Goal: Task Accomplishment & Management: Manage account settings

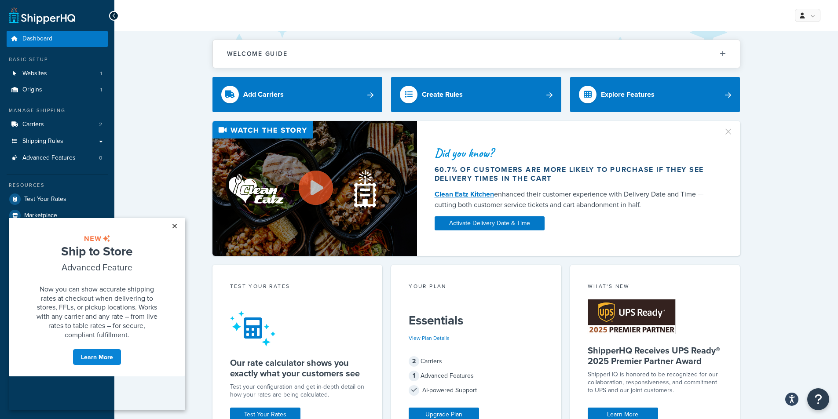
click at [173, 228] on link "×" at bounding box center [174, 226] width 15 height 16
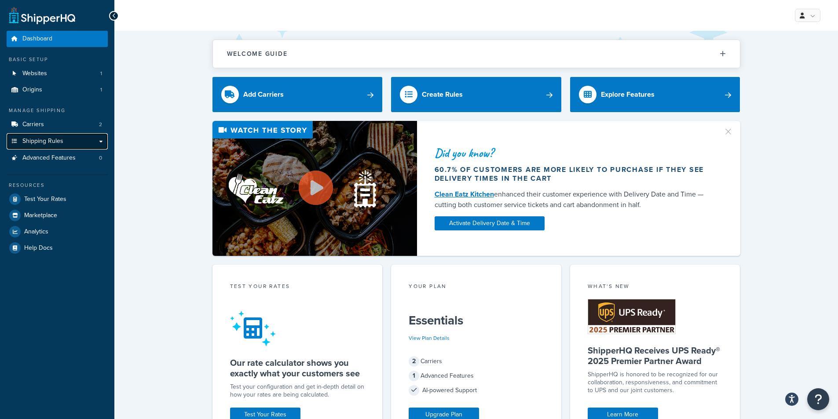
click at [72, 145] on link "Shipping Rules" at bounding box center [57, 141] width 101 height 16
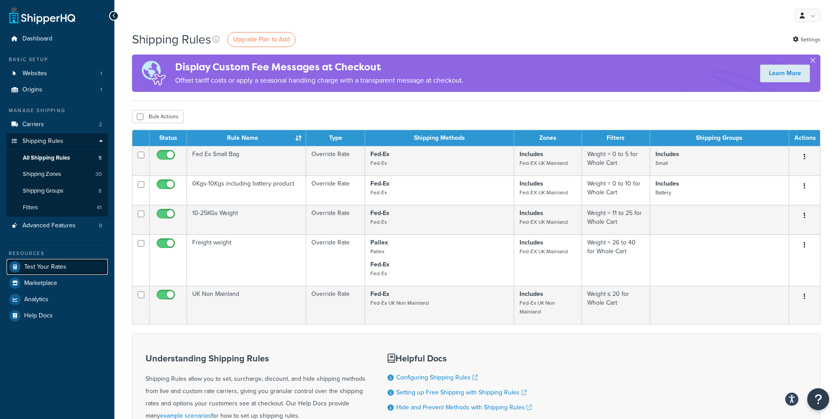
click at [49, 269] on span "Test Your Rates" at bounding box center [45, 266] width 42 height 7
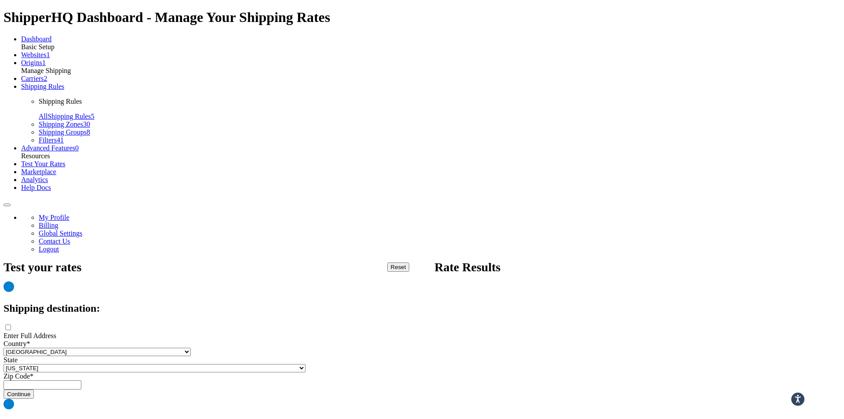
click at [191, 348] on select "United States United Kingdom Afghanistan Åland Islands Albania Algeria American…" at bounding box center [97, 352] width 187 height 8
select select "GB"
click at [143, 348] on select "United States United Kingdom Afghanistan Åland Islands Albania Algeria American…" at bounding box center [97, 352] width 187 height 8
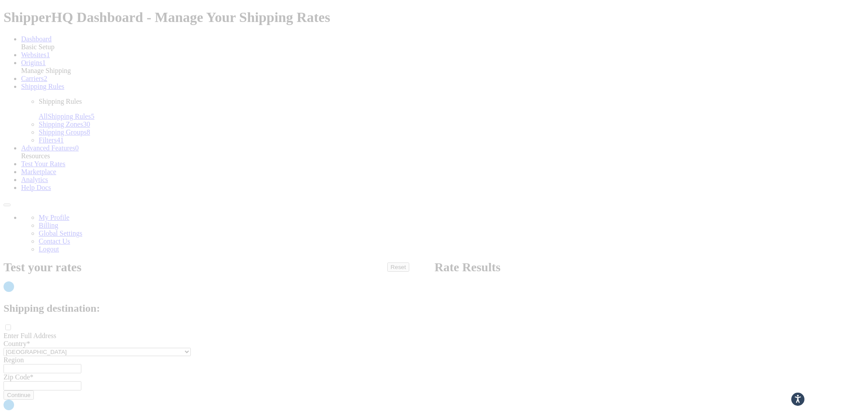
click at [190, 156] on div at bounding box center [422, 209] width 844 height 419
type input "AL"
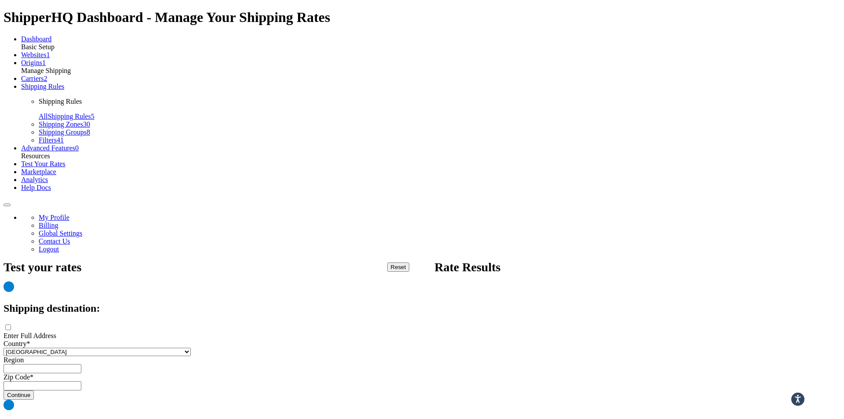
click at [81, 364] on input "Region" at bounding box center [43, 368] width 78 height 9
type input "SS8"
click at [81, 381] on input "Zip Code*" at bounding box center [43, 385] width 78 height 9
type input "SS8 0PD"
click at [34, 390] on button "Continue" at bounding box center [19, 394] width 30 height 9
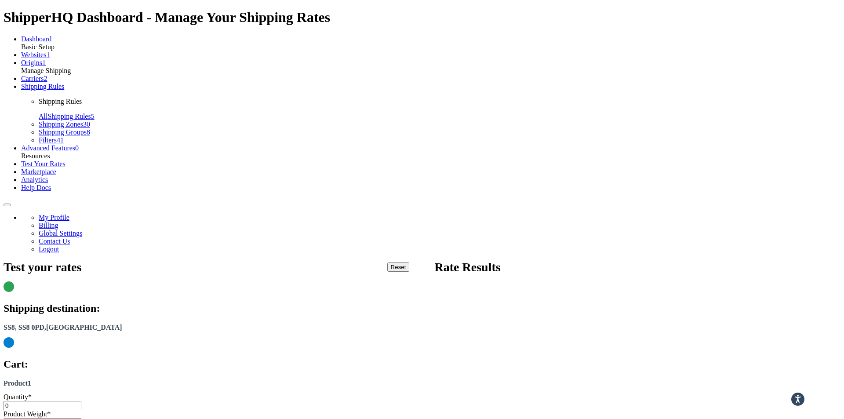
click at [81, 401] on input "0" at bounding box center [43, 405] width 78 height 9
type input "1"
click at [81, 401] on input "1" at bounding box center [43, 405] width 78 height 9
click at [81, 418] on input "Product Weight*" at bounding box center [43, 422] width 78 height 9
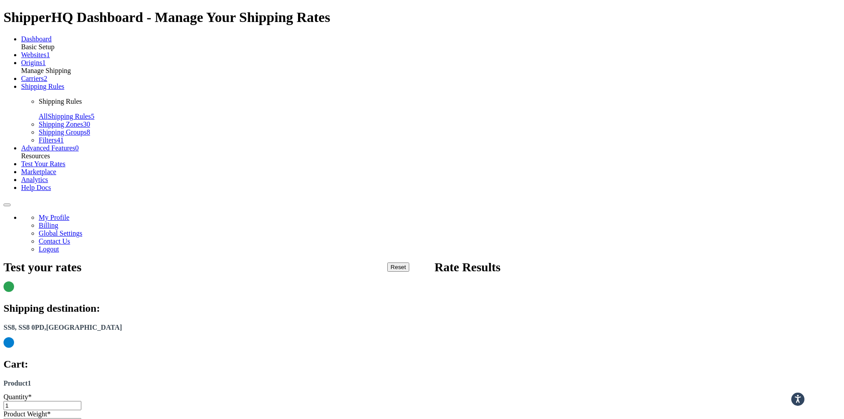
type input "3.35"
checkbox input "true"
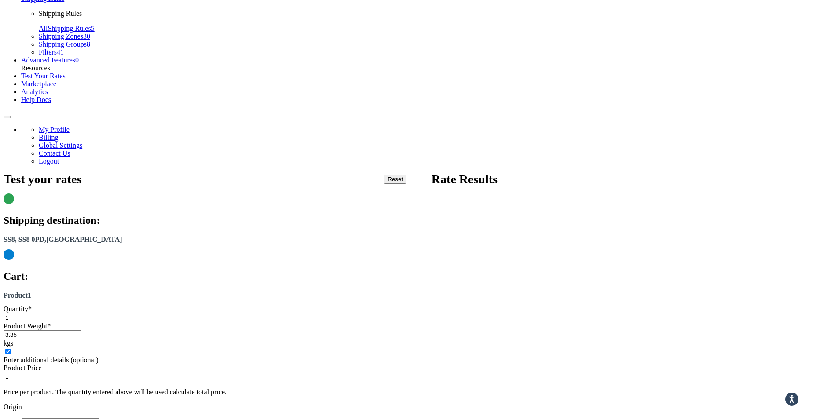
scroll to position [31, 0]
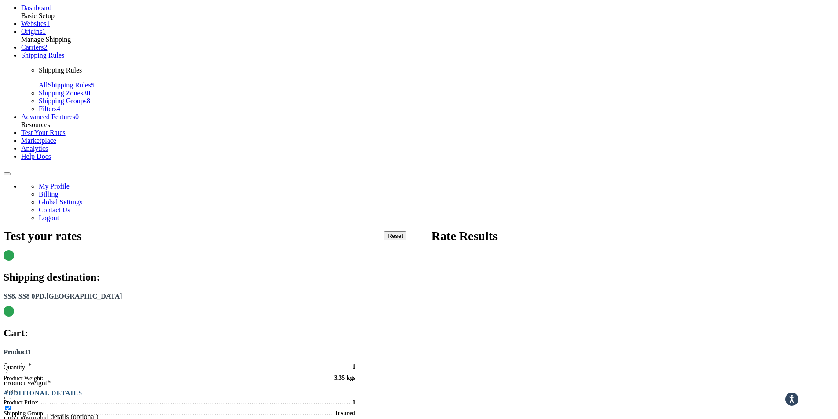
scroll to position [0, 0]
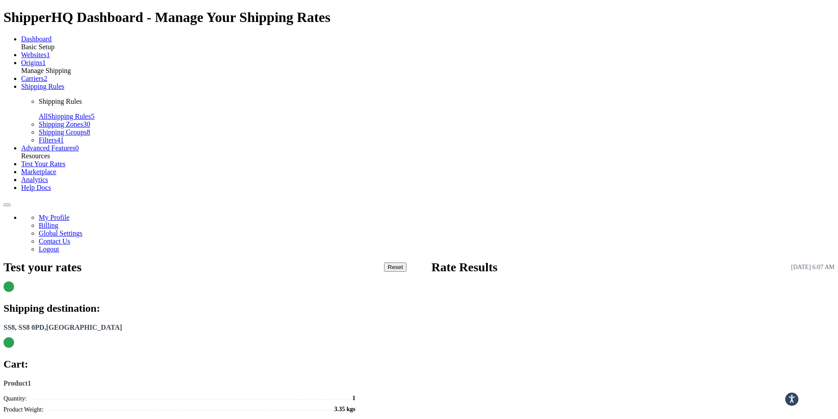
click at [52, 90] on span "Shipping Rules" at bounding box center [42, 86] width 43 height 7
click at [813, 352] on link "Edit" at bounding box center [823, 358] width 21 height 12
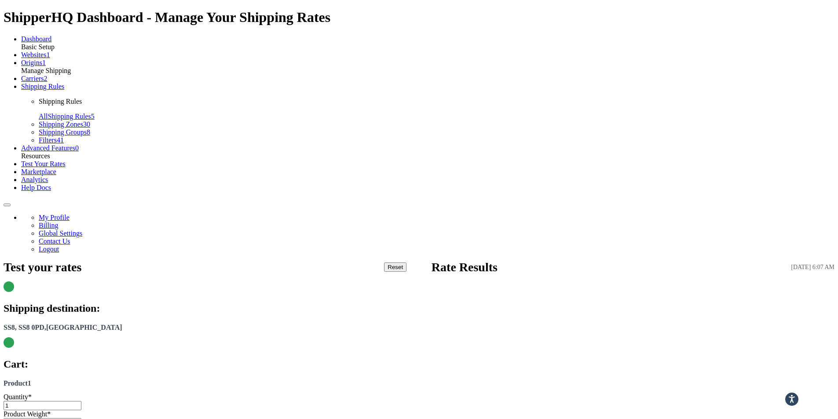
type input "1"
type input "6"
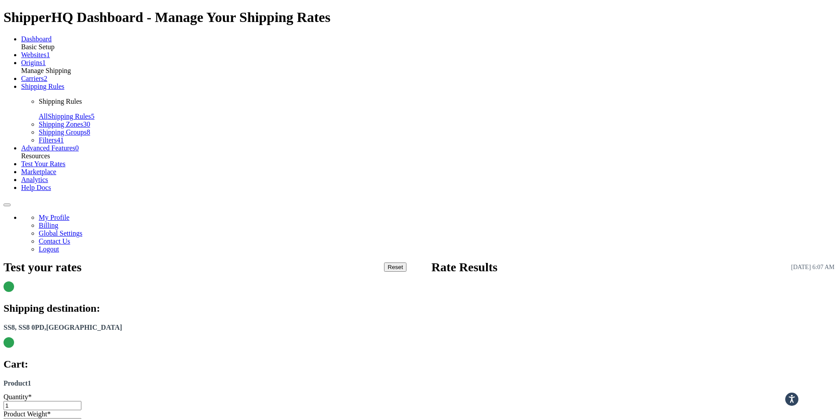
checkbox input "true"
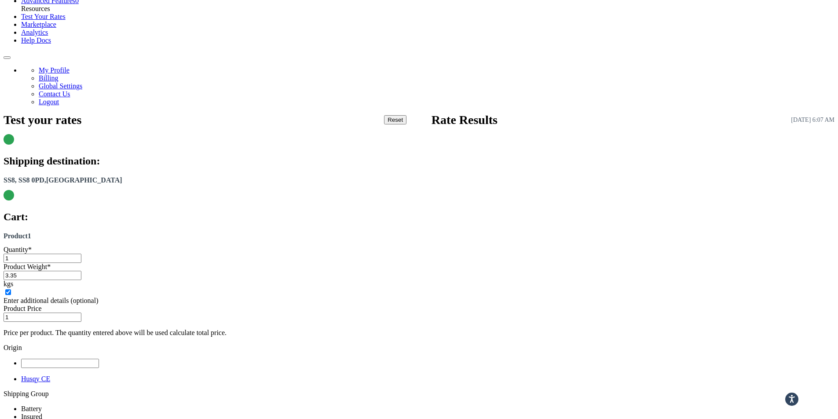
scroll to position [132, 0]
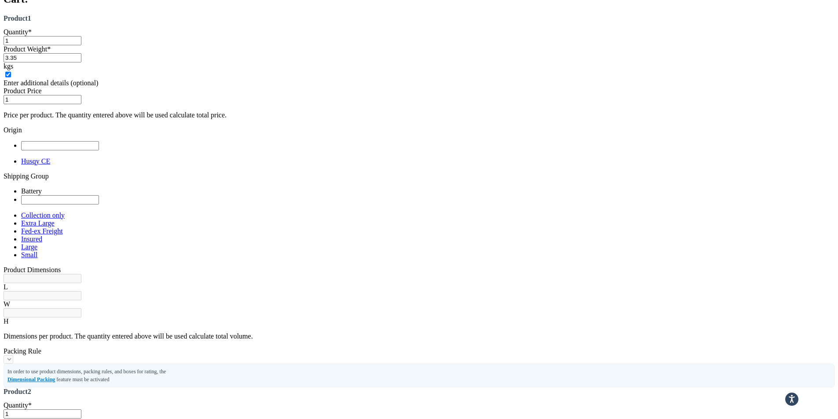
scroll to position [380, 0]
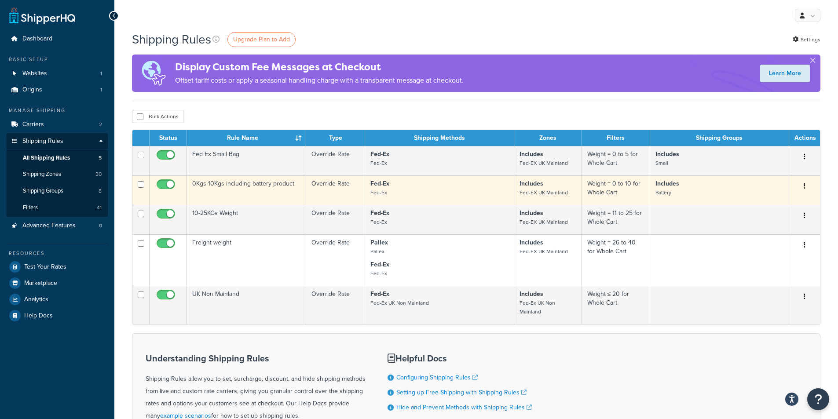
click at [449, 190] on p "Fed-Ex Fed-Ex" at bounding box center [439, 188] width 138 height 18
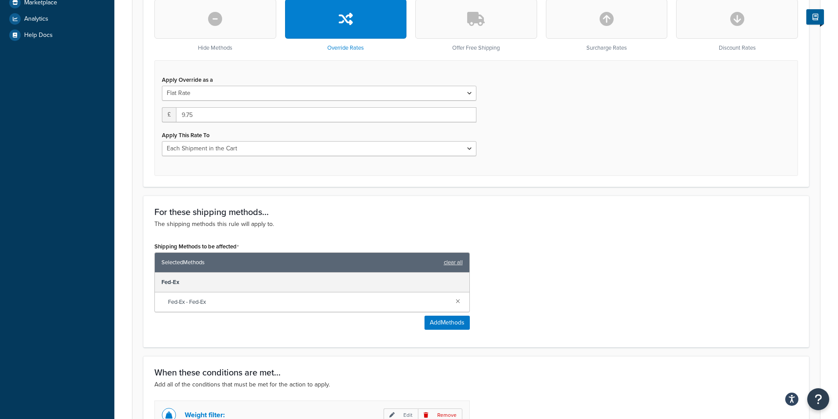
scroll to position [308, 0]
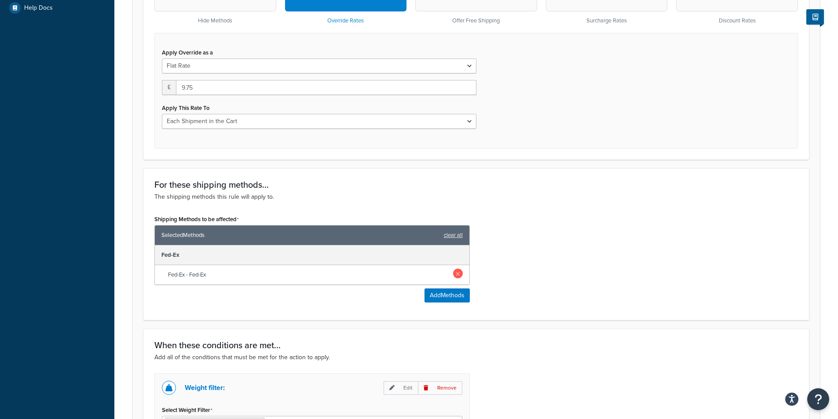
click at [458, 275] on link at bounding box center [458, 274] width 10 height 10
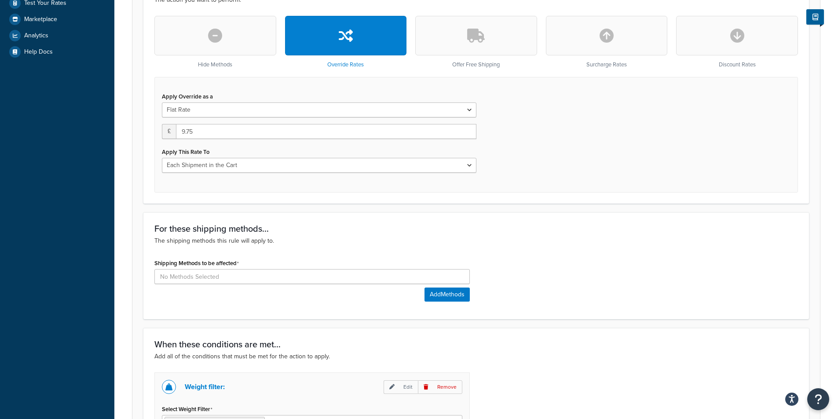
scroll to position [559, 0]
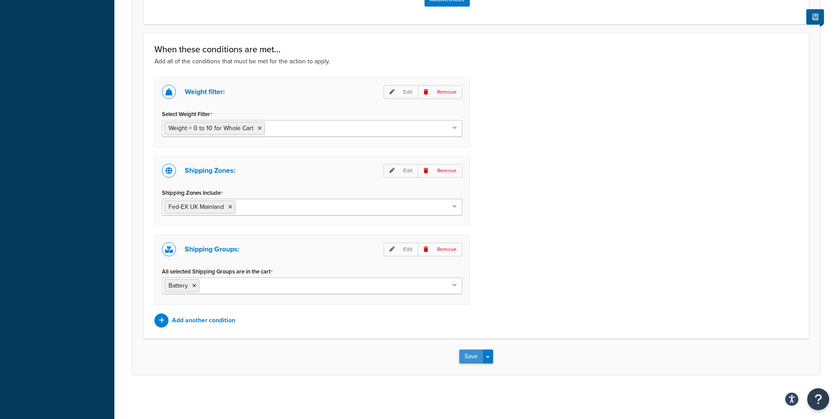
click at [473, 356] on button "Save" at bounding box center [471, 357] width 24 height 14
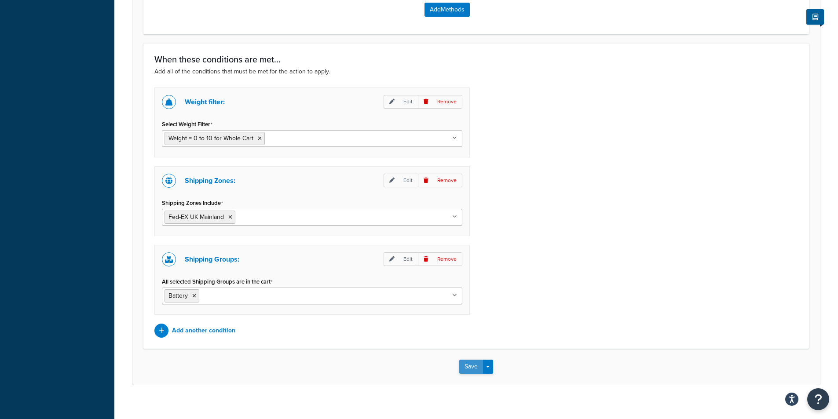
click at [476, 368] on button "Save" at bounding box center [471, 367] width 24 height 14
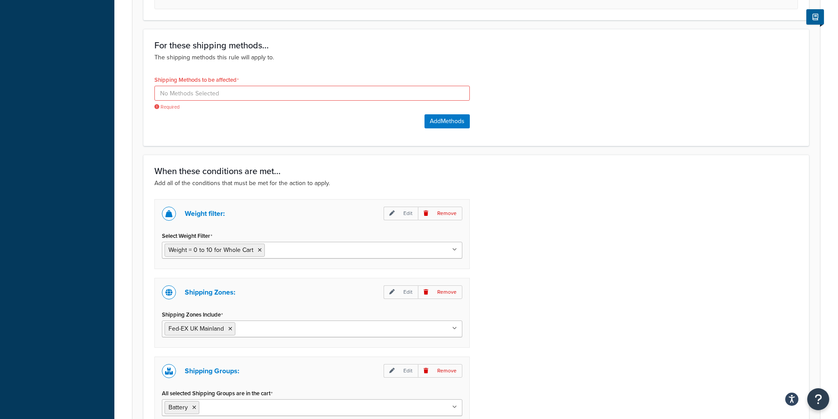
scroll to position [427, 0]
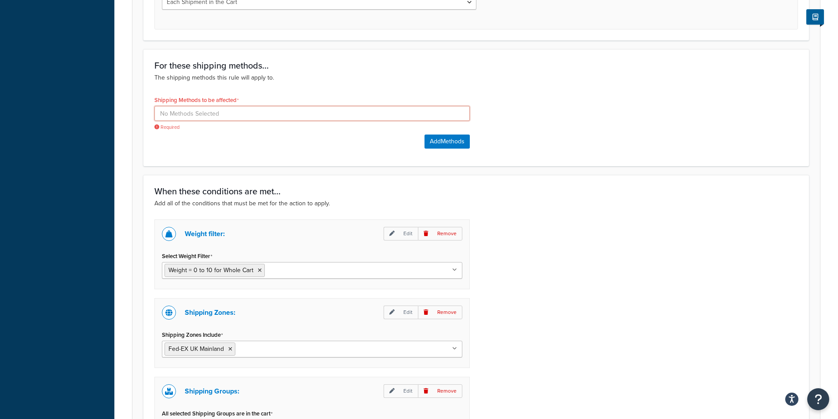
click at [198, 112] on input at bounding box center [311, 113] width 315 height 15
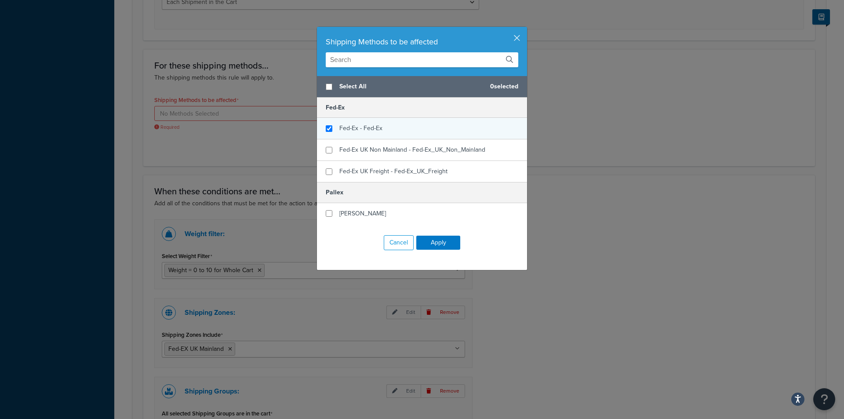
checkbox input "true"
click at [384, 126] on div "Fed-Ex - Fed-Ex" at bounding box center [422, 129] width 210 height 22
click at [433, 242] on button "Apply" at bounding box center [438, 243] width 44 height 14
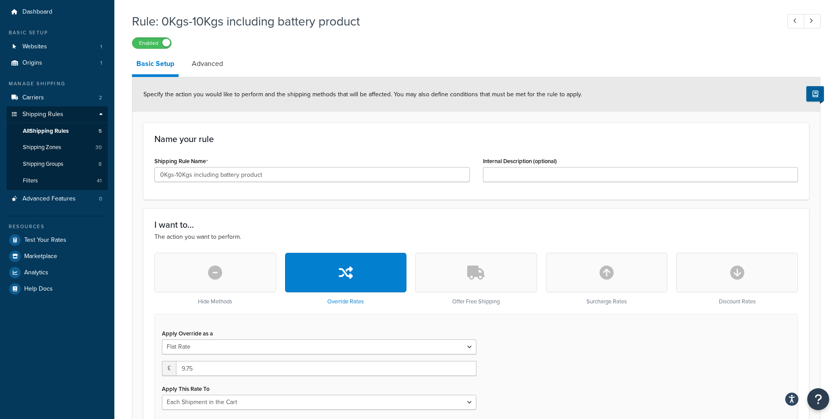
scroll to position [0, 0]
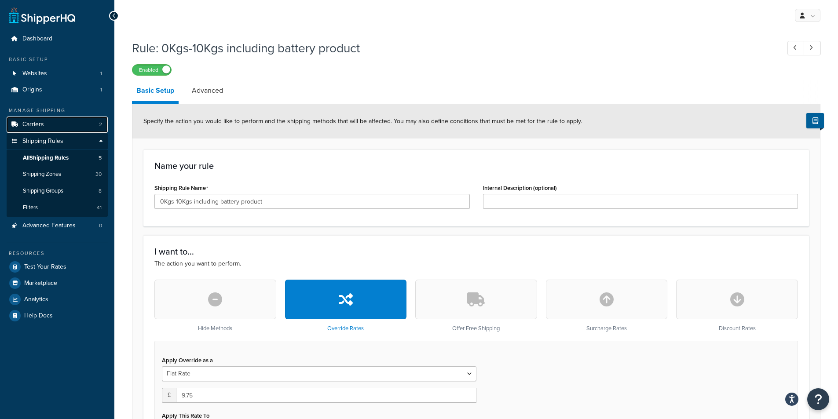
click at [63, 127] on link "Carriers 2" at bounding box center [57, 125] width 101 height 16
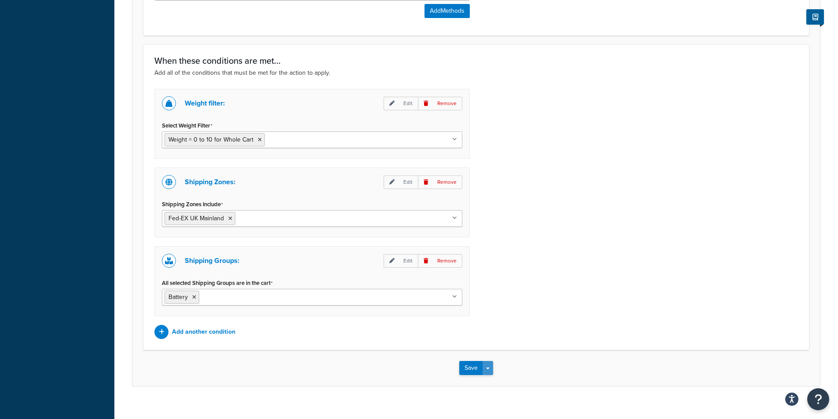
scroll to position [604, 0]
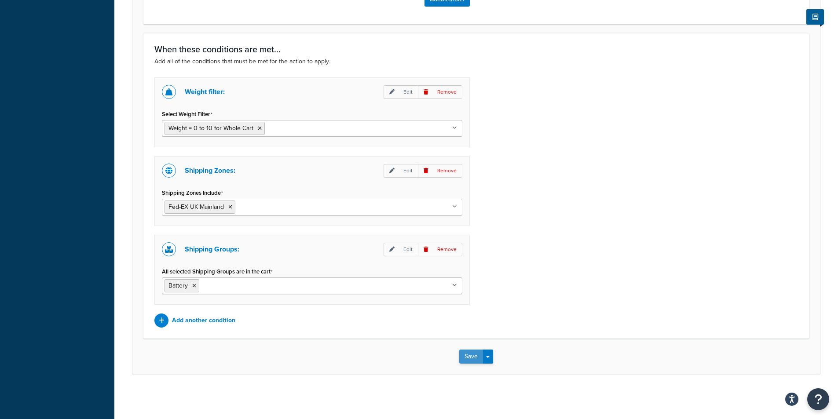
click at [477, 352] on button "Save" at bounding box center [471, 357] width 24 height 14
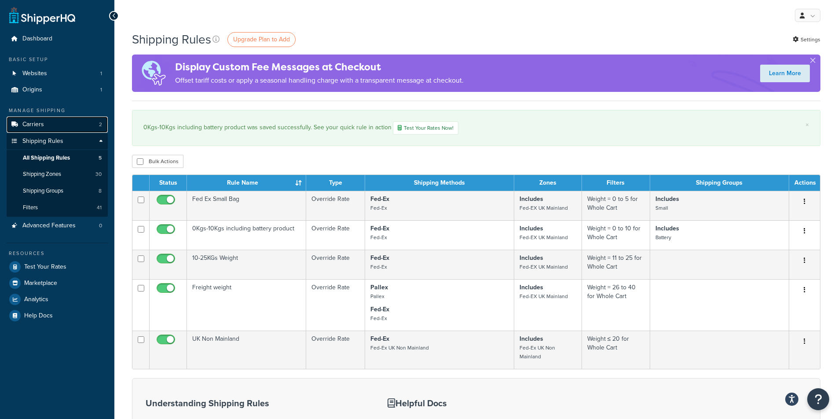
click at [58, 125] on link "Carriers 2" at bounding box center [57, 125] width 101 height 16
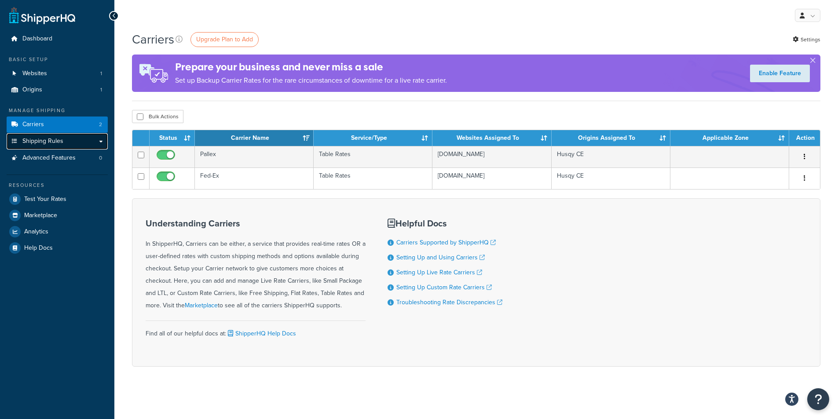
click at [88, 143] on link "Shipping Rules" at bounding box center [57, 141] width 101 height 16
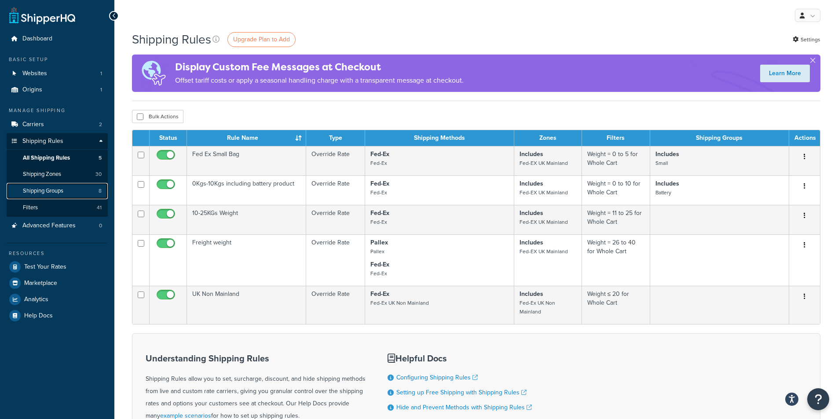
click at [76, 191] on link "Shipping Groups 8" at bounding box center [57, 191] width 101 height 16
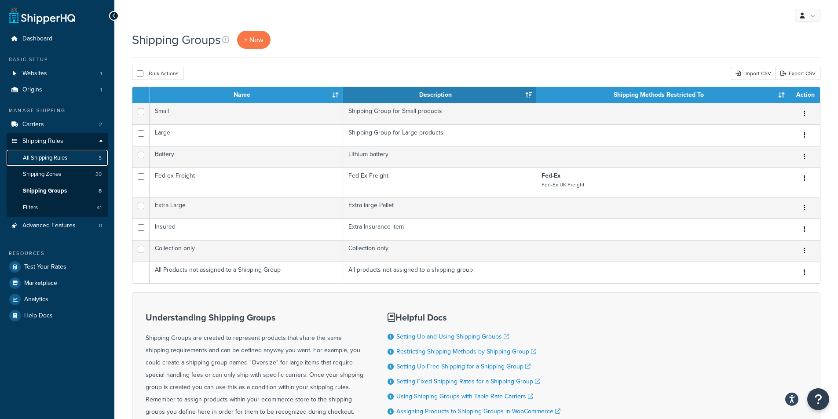
click at [93, 155] on link "All Shipping Rules 5" at bounding box center [57, 158] width 101 height 16
click at [84, 157] on link "All Shipping Rules 5" at bounding box center [57, 158] width 101 height 16
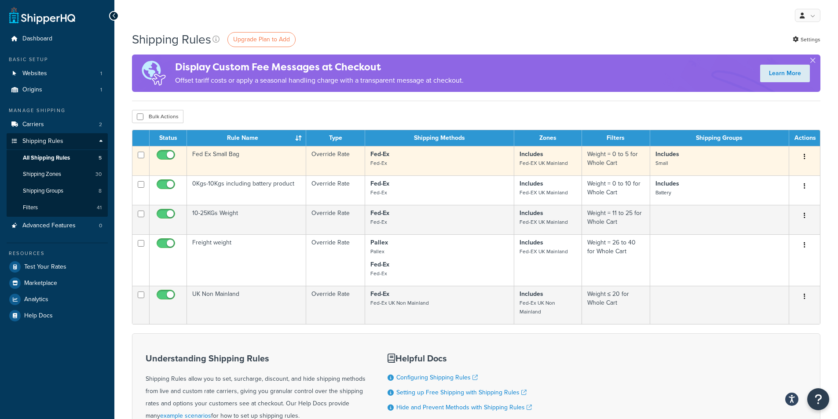
click at [805, 157] on icon "button" at bounding box center [804, 156] width 2 height 6
click at [713, 155] on p "Includes Small" at bounding box center [719, 159] width 128 height 18
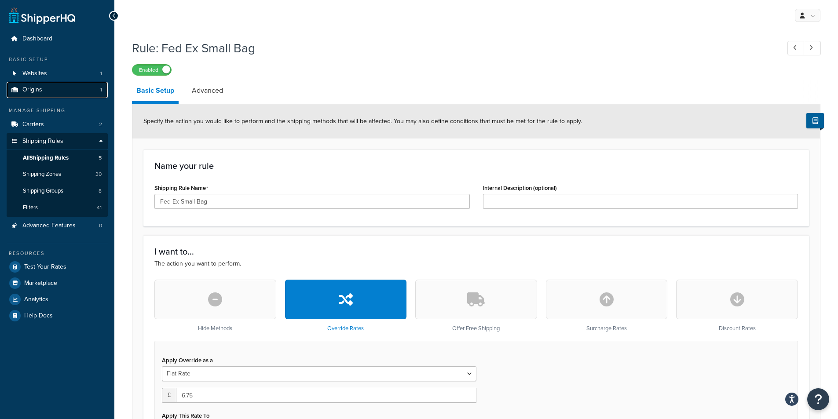
click at [45, 91] on link "Origins 1" at bounding box center [57, 90] width 101 height 16
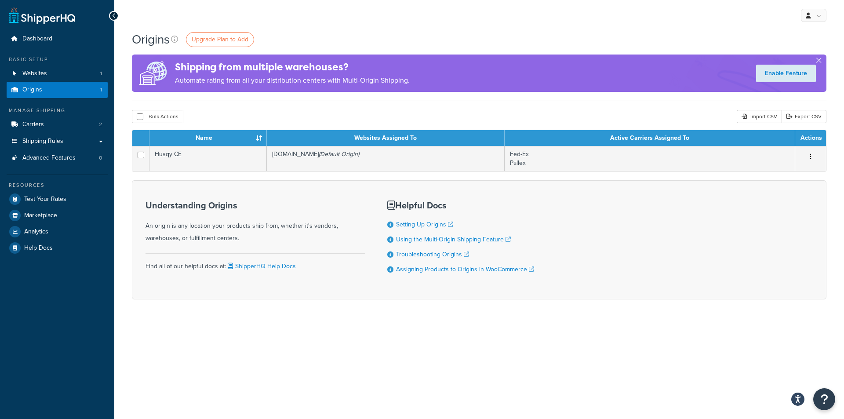
click at [113, 19] on div at bounding box center [114, 16] width 10 height 10
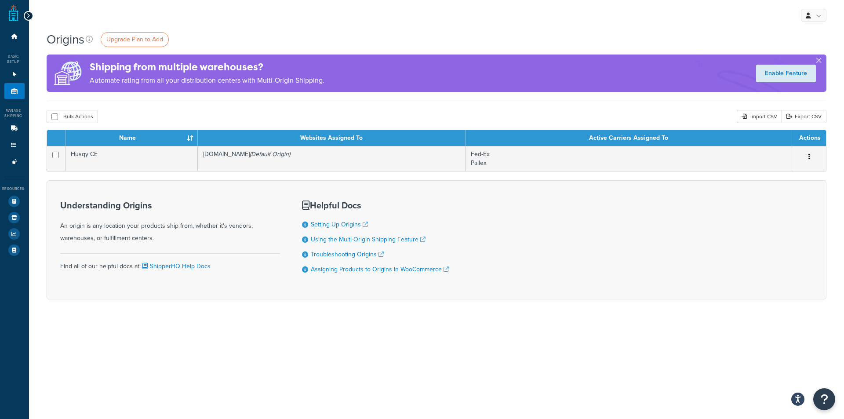
click at [28, 16] on icon at bounding box center [28, 16] width 4 height 6
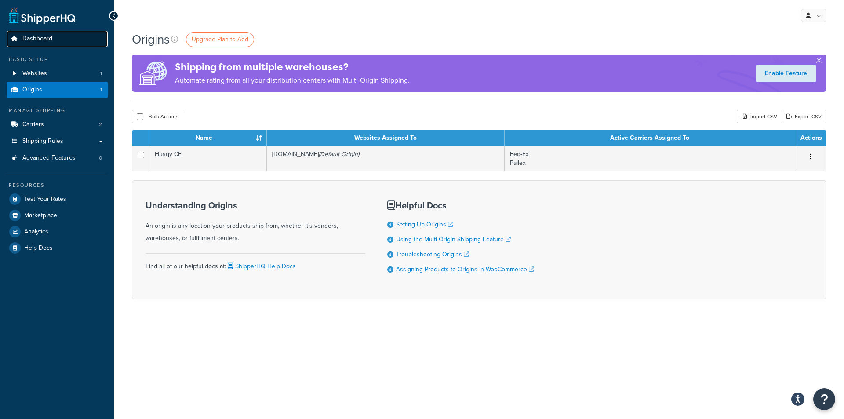
click at [43, 38] on span "Dashboard" at bounding box center [37, 38] width 30 height 7
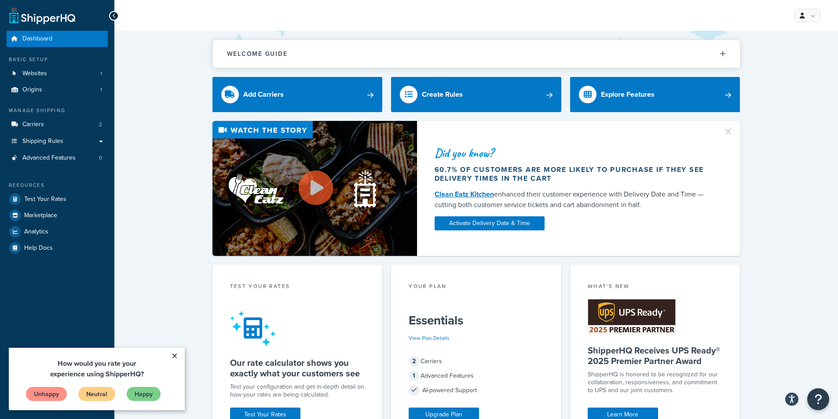
click at [175, 354] on link "×" at bounding box center [174, 356] width 15 height 16
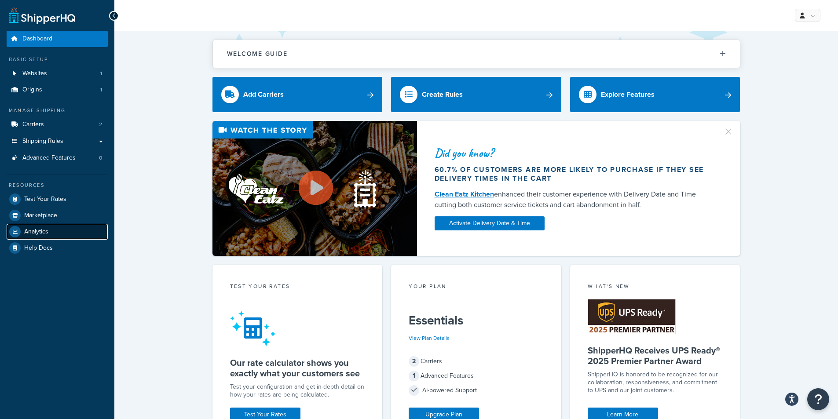
click at [52, 232] on link "Analytics" at bounding box center [57, 232] width 101 height 16
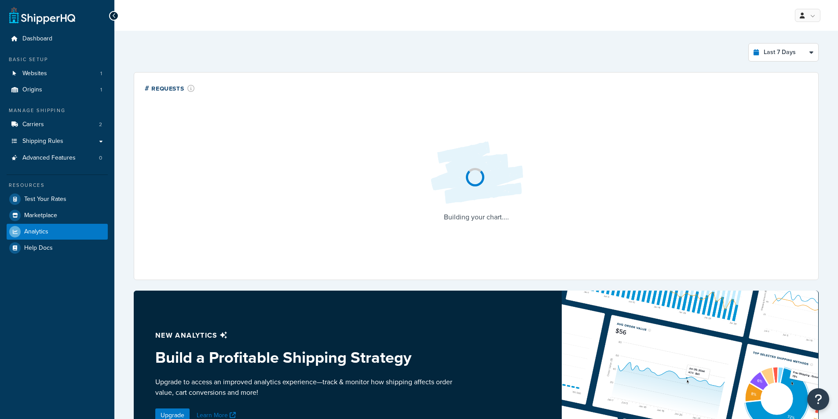
select select "last_7_days"
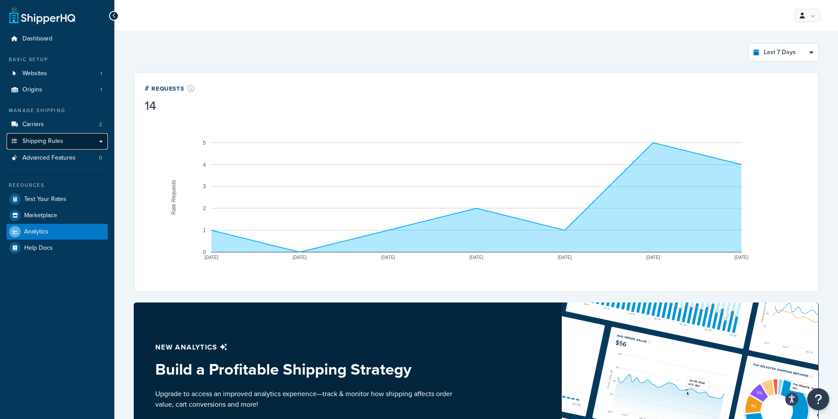
click at [100, 142] on link "Shipping Rules" at bounding box center [57, 141] width 101 height 16
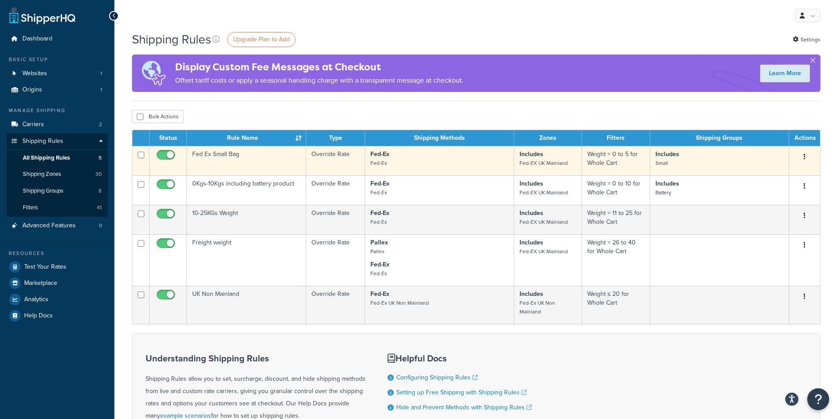
click at [438, 169] on td "Fed-Ex Fed-Ex" at bounding box center [439, 160] width 149 height 29
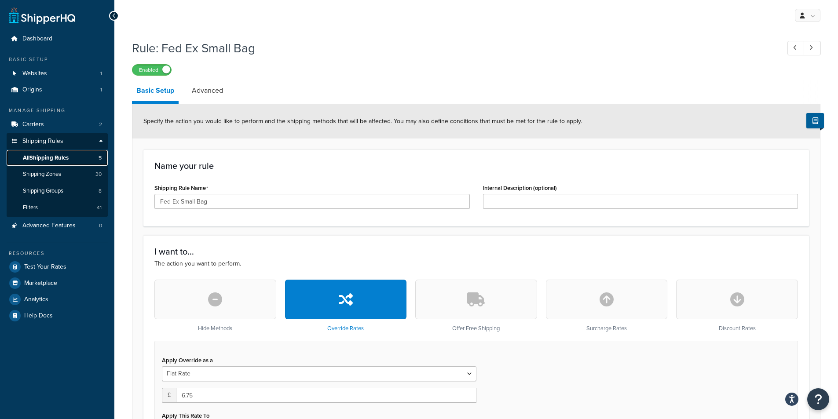
click at [47, 157] on span "All Shipping Rules" at bounding box center [46, 157] width 46 height 7
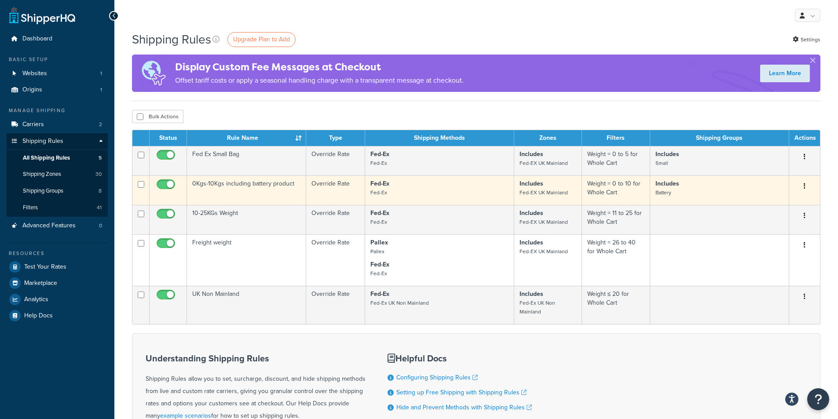
click at [428, 191] on p "Fed-Ex Fed-Ex" at bounding box center [439, 188] width 138 height 18
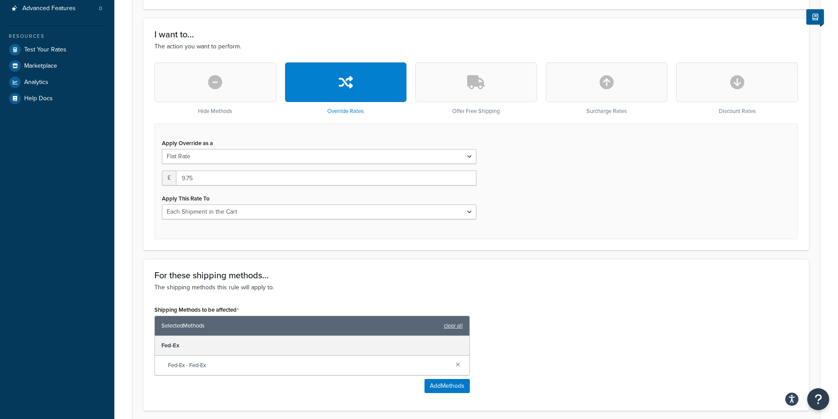
scroll to position [88, 0]
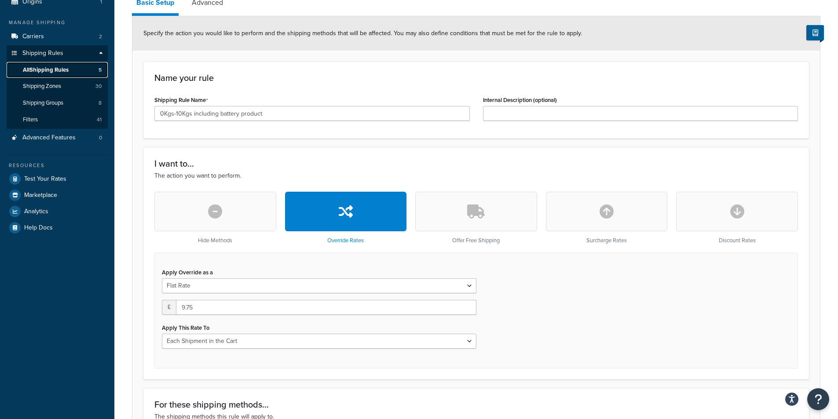
click at [70, 70] on link "All Shipping Rules 5" at bounding box center [57, 70] width 101 height 16
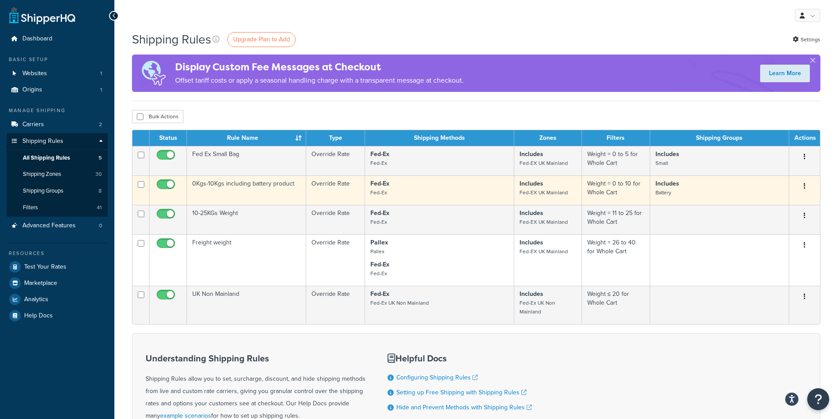
click at [460, 193] on p "Fed-Ex Fed-Ex" at bounding box center [439, 188] width 138 height 18
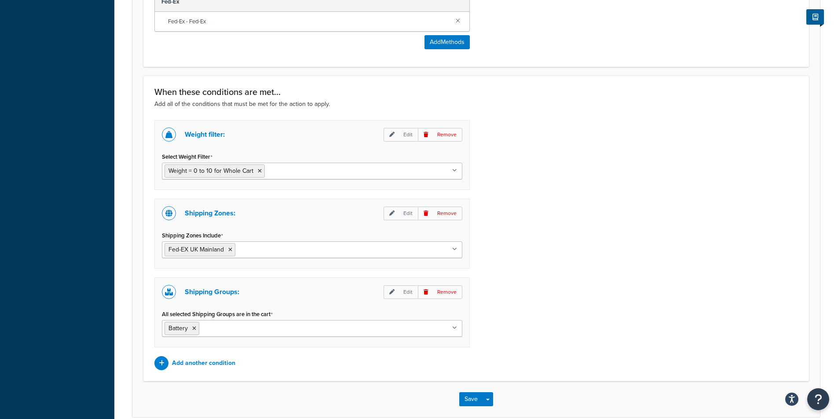
scroll to position [604, 0]
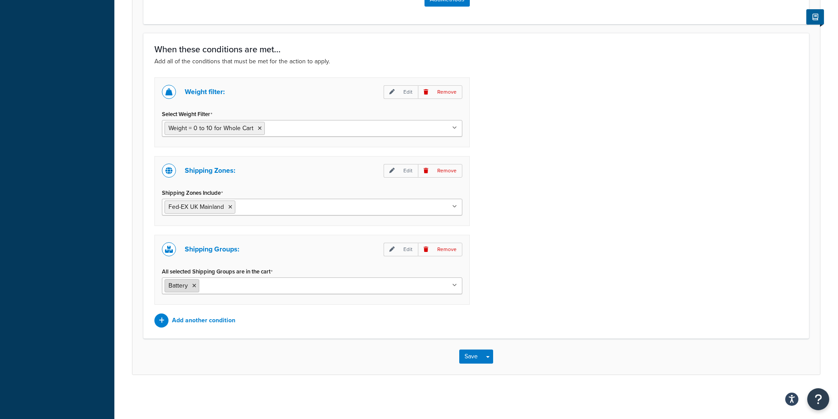
click at [193, 284] on icon at bounding box center [194, 285] width 4 height 5
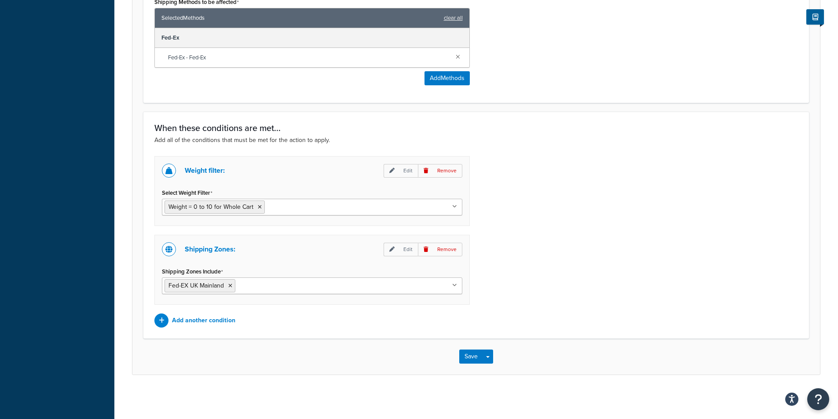
scroll to position [525, 0]
click at [467, 355] on button "Save" at bounding box center [471, 357] width 24 height 14
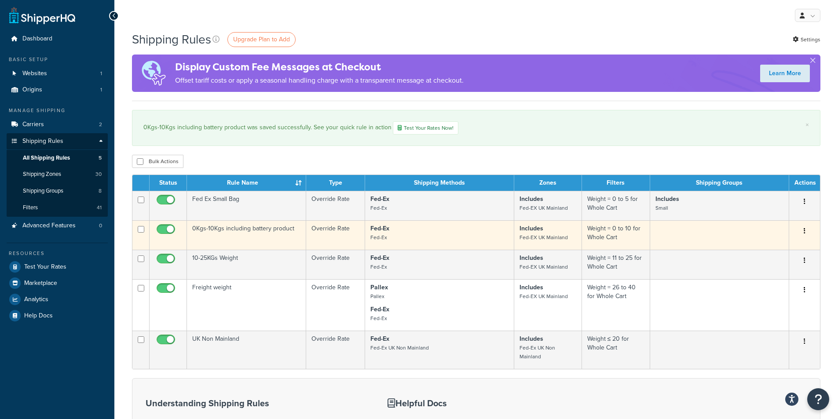
click at [678, 236] on td at bounding box center [719, 234] width 139 height 29
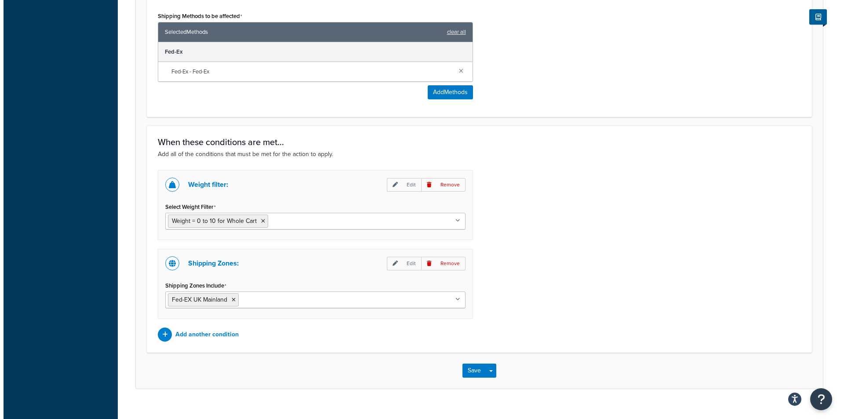
scroll to position [525, 0]
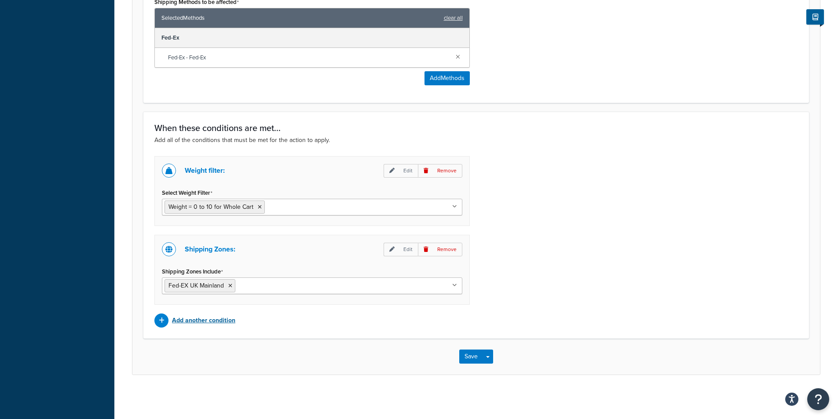
click at [222, 321] on p "Add another condition" at bounding box center [203, 320] width 63 height 12
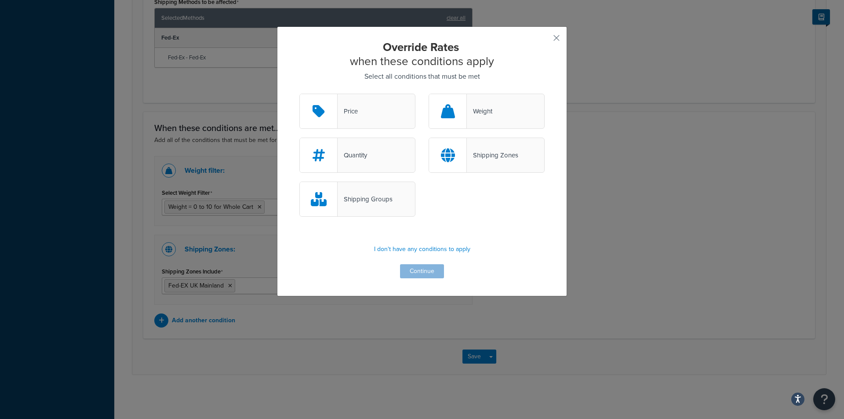
click at [355, 194] on div "Shipping Groups" at bounding box center [365, 199] width 55 height 12
click at [0, 0] on input "Shipping Groups" at bounding box center [0, 0] width 0 height 0
click at [422, 277] on button "Continue" at bounding box center [422, 271] width 44 height 14
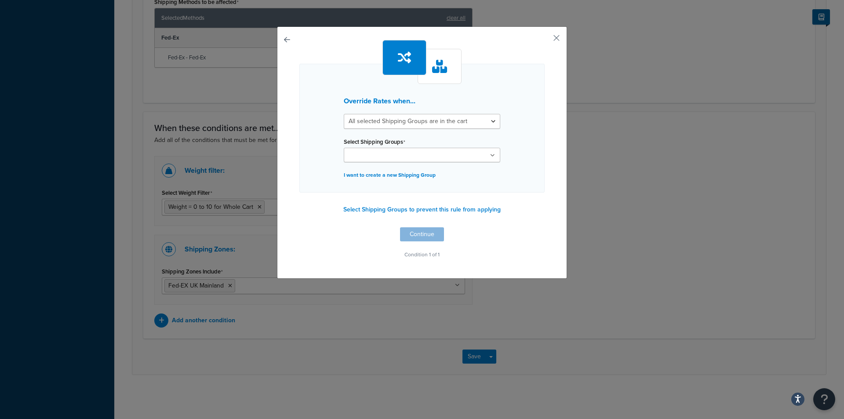
click at [436, 156] on ul at bounding box center [422, 155] width 157 height 15
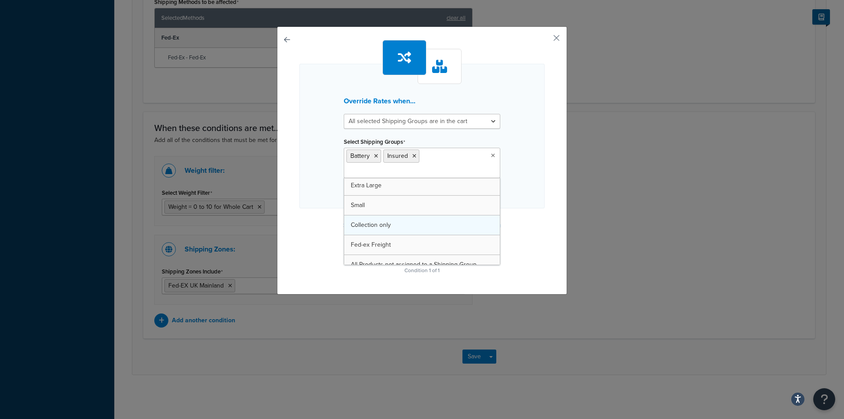
scroll to position [31, 0]
click at [412, 154] on icon at bounding box center [414, 155] width 4 height 5
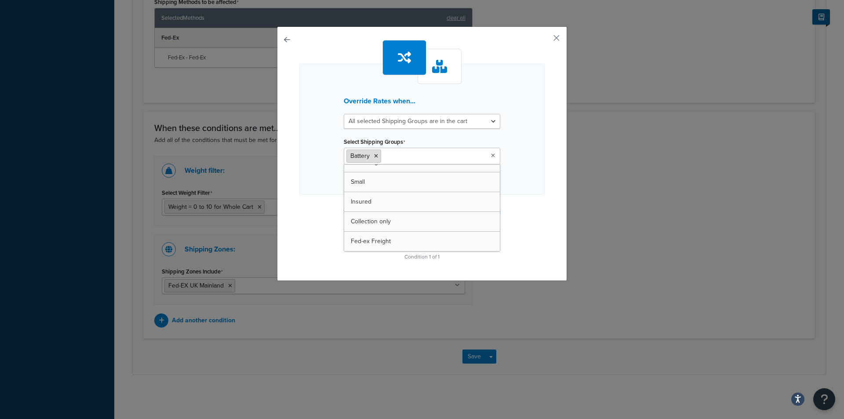
click at [374, 156] on icon at bounding box center [376, 155] width 4 height 5
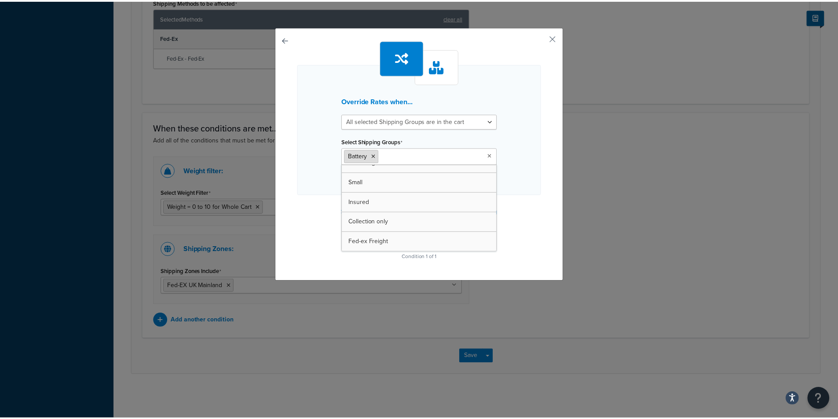
scroll to position [39, 0]
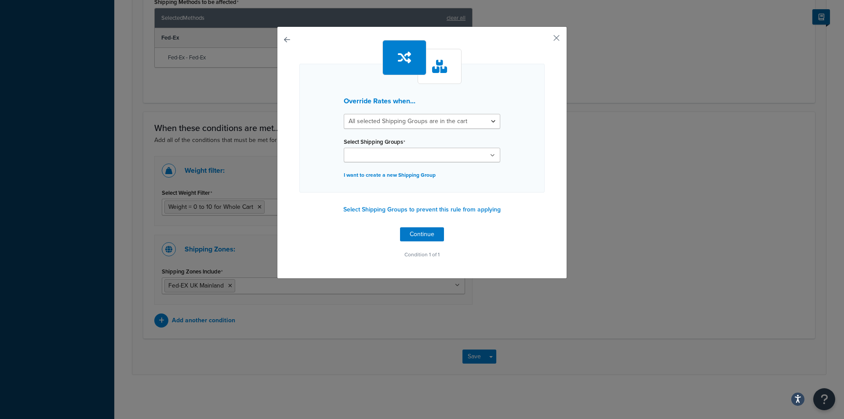
click at [525, 237] on div "Override Rates when... All selected Shipping Groups are in the cart Any selecte…" at bounding box center [421, 150] width 245 height 221
click at [545, 40] on button "button" at bounding box center [544, 41] width 2 height 2
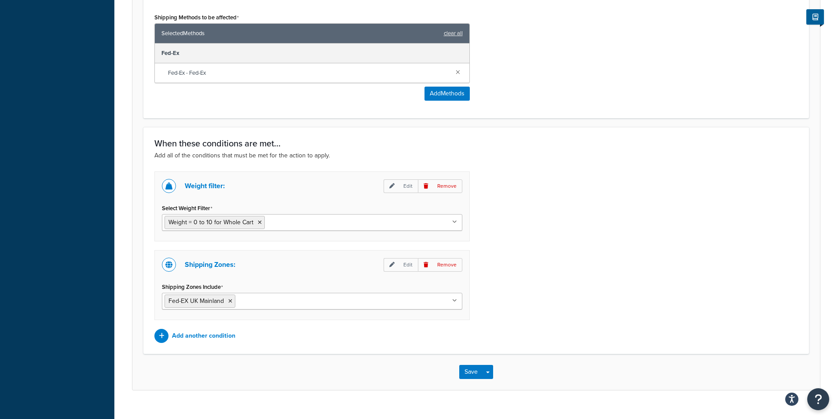
scroll to position [525, 0]
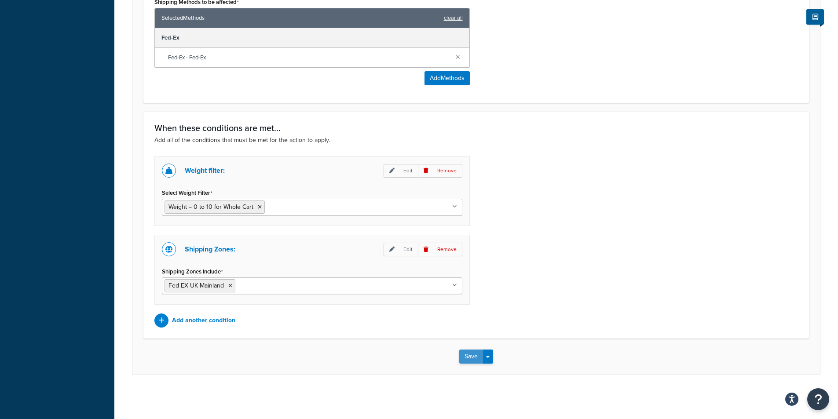
click at [470, 357] on button "Save" at bounding box center [471, 357] width 24 height 14
